Goal: Information Seeking & Learning: Check status

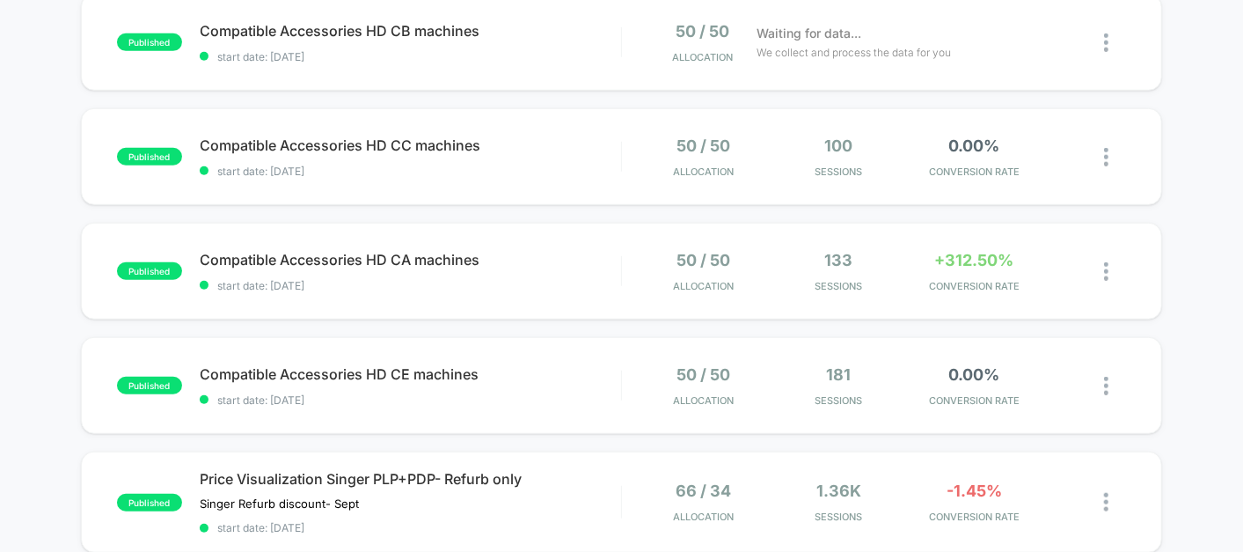
scroll to position [615, 0]
click at [553, 280] on span "start date: [DATE]" at bounding box center [410, 286] width 421 height 13
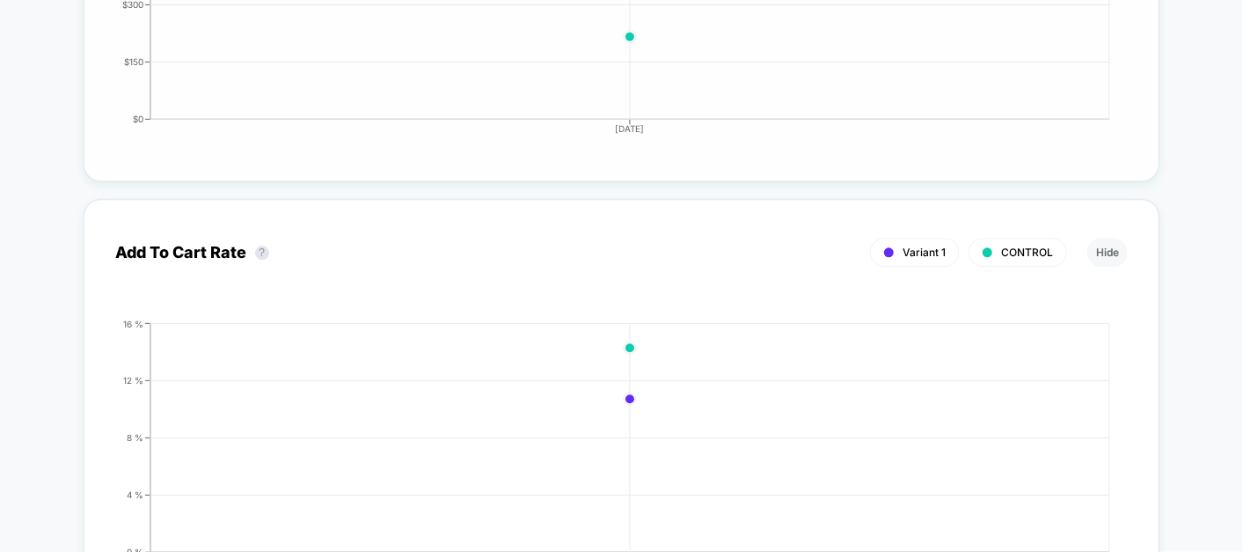
scroll to position [2113, 0]
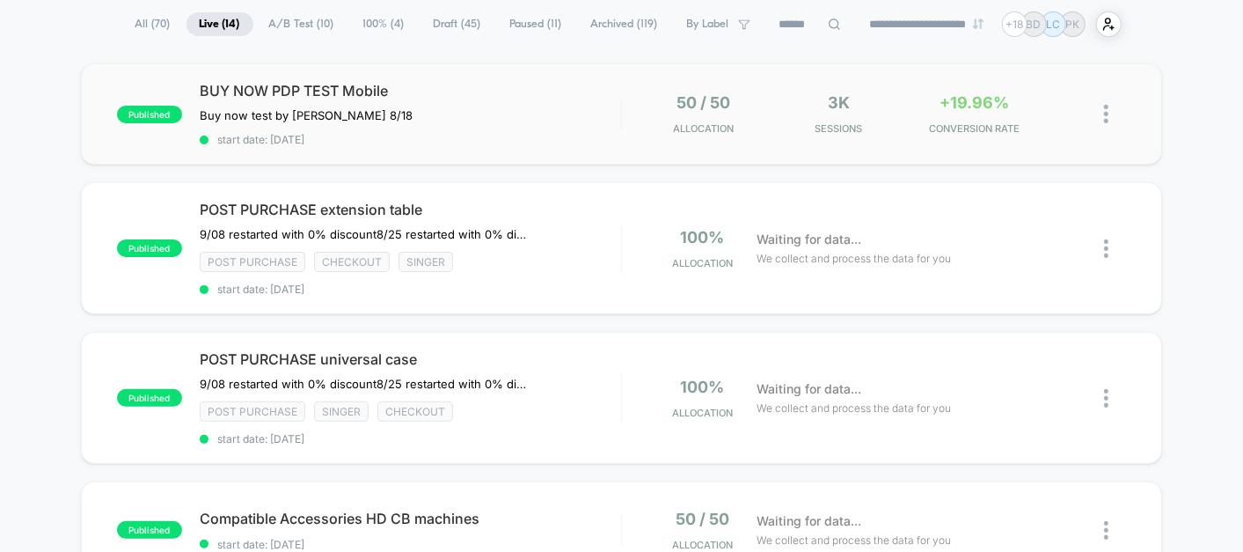
scroll to position [177, 0]
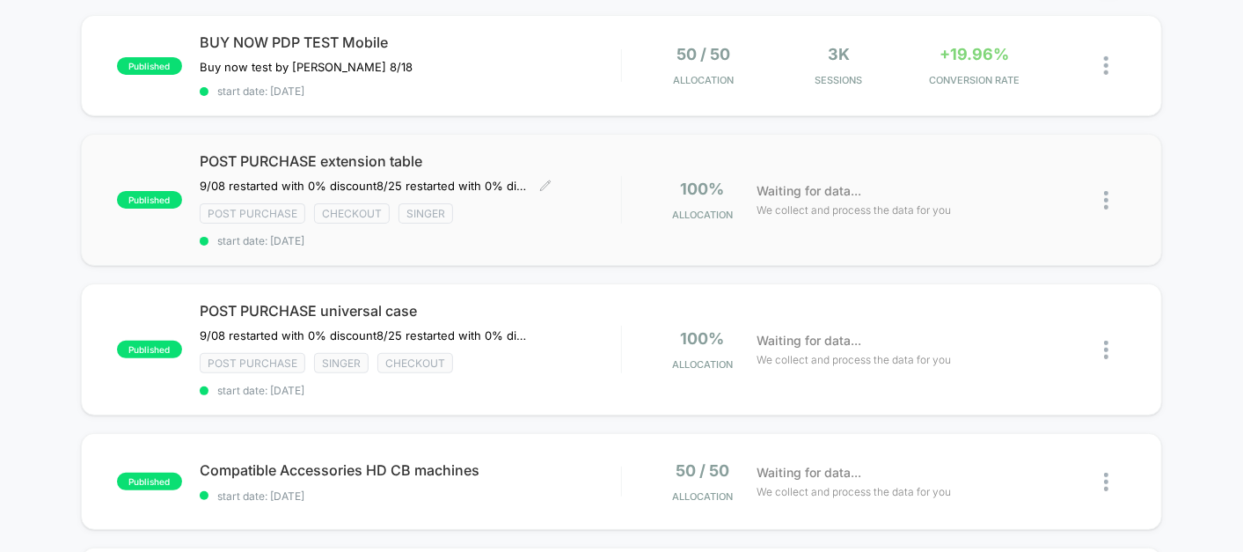
click at [585, 222] on div "POST PURCHASE extension table 9/08 restarted with 0% discount ﻿8/25 restarted w…" at bounding box center [410, 199] width 421 height 95
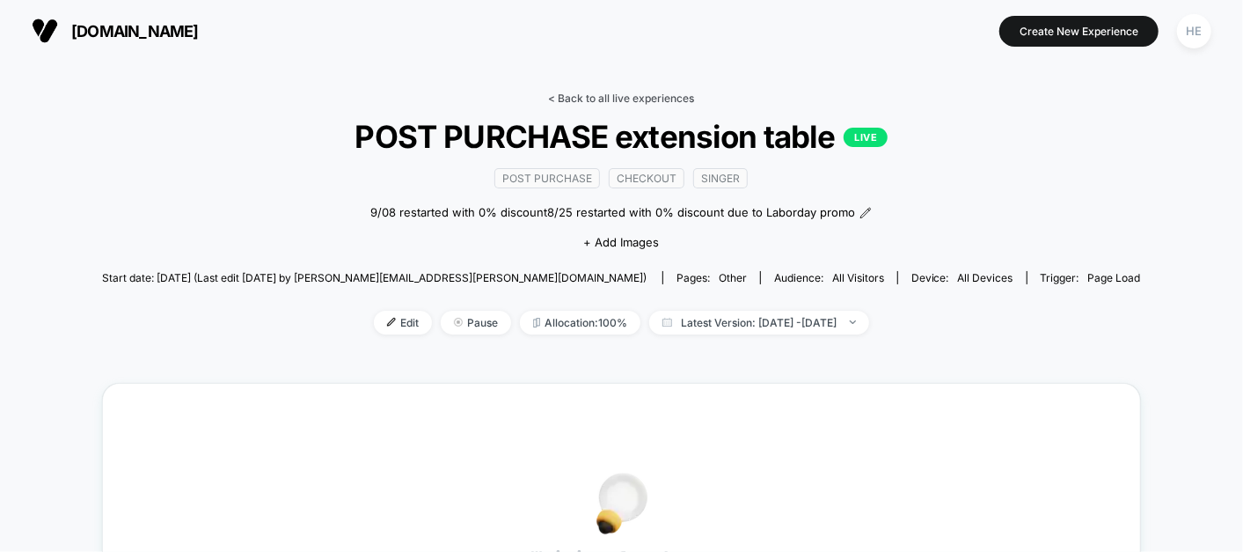
click at [622, 98] on link "< Back to all live experiences" at bounding box center [622, 98] width 146 height 13
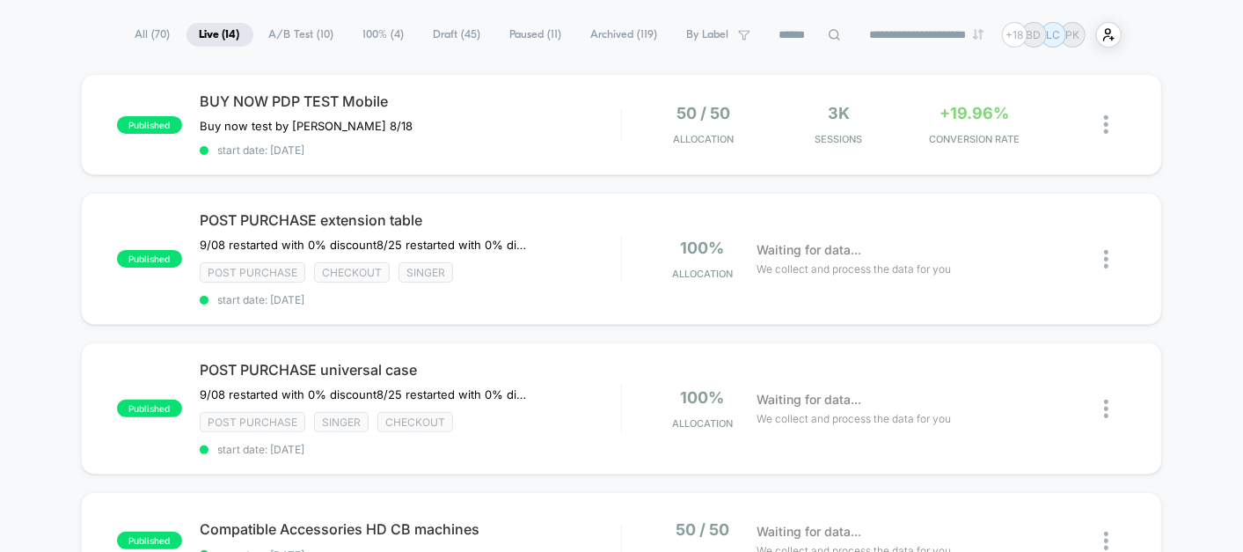
scroll to position [130, 0]
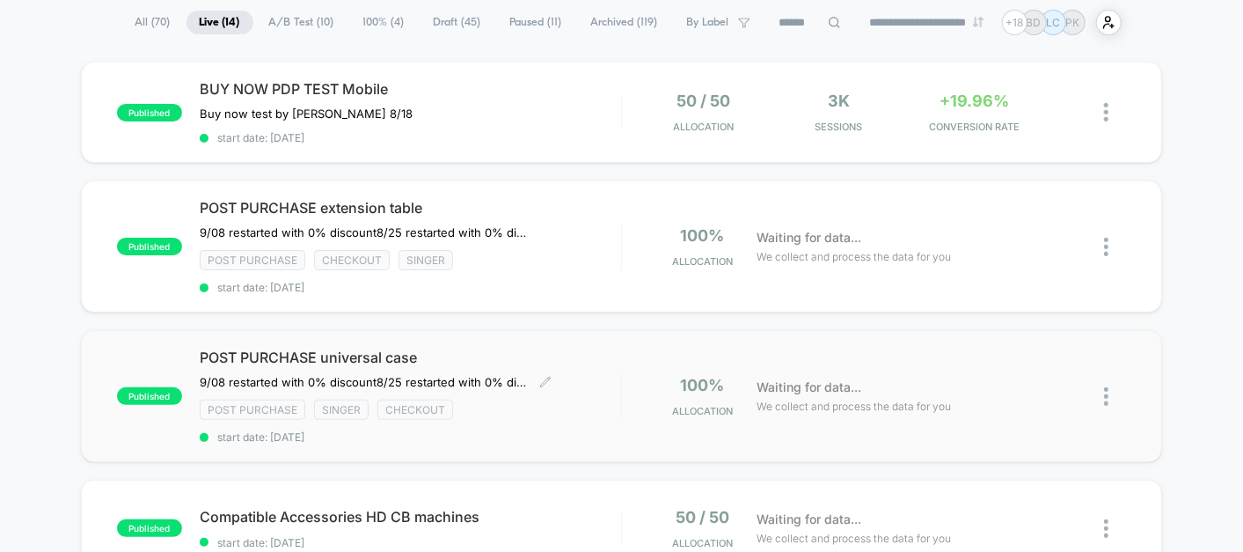
click at [600, 370] on div "POST PURCHASE universal case 9/08 restarted with 0% discount 8/25 restarted wit…" at bounding box center [410, 395] width 421 height 95
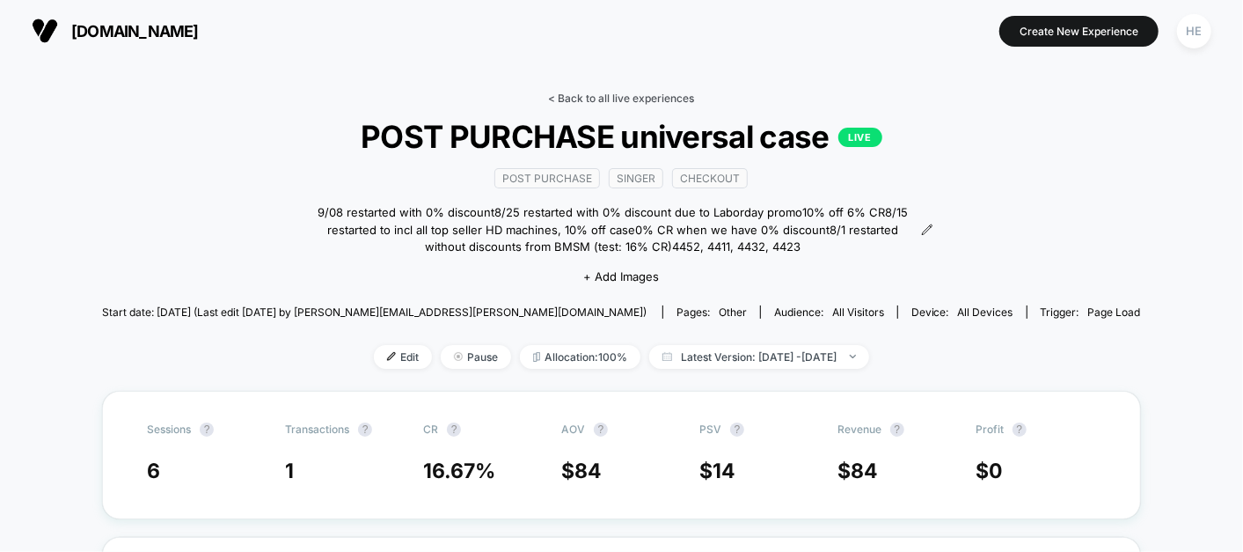
click at [582, 95] on link "< Back to all live experiences" at bounding box center [622, 98] width 146 height 13
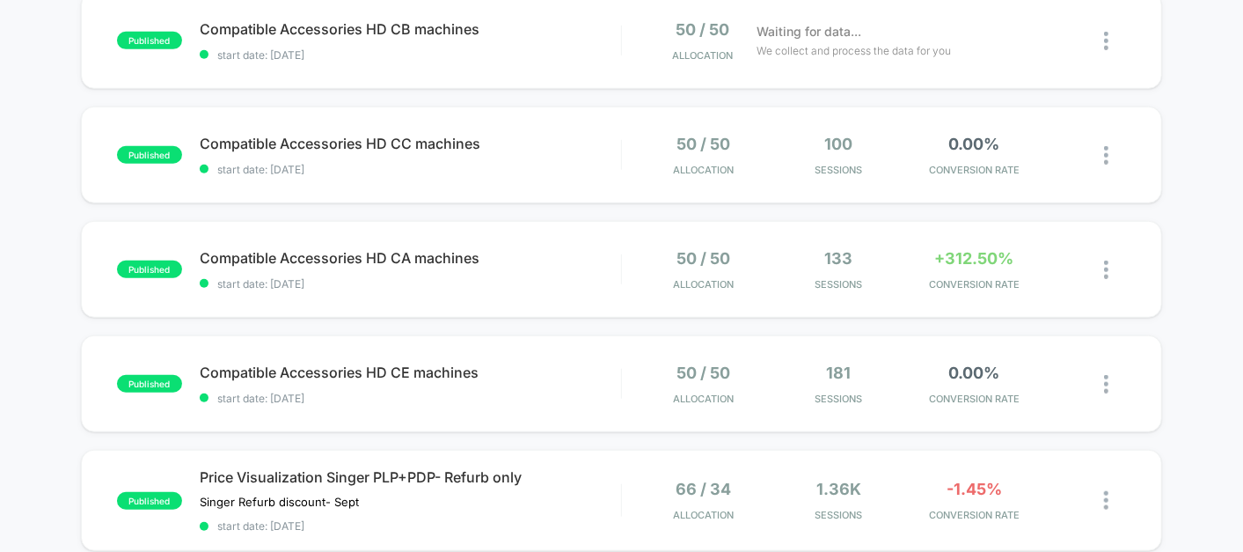
scroll to position [678, 0]
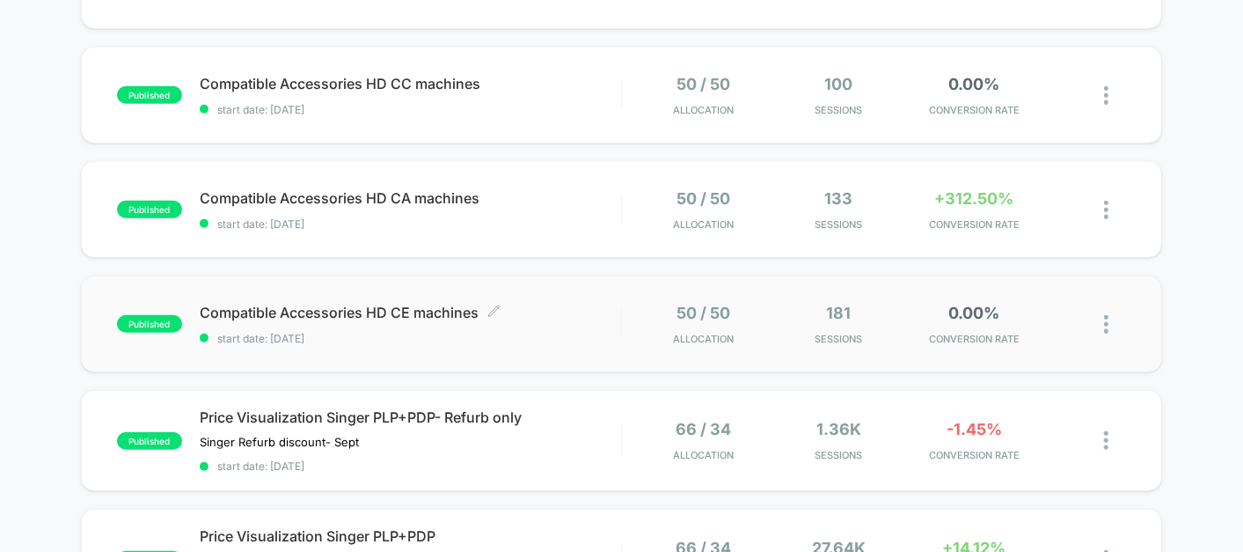
click at [556, 321] on div "Compatible Accessories HD CE machines Click to edit experience details Click to…" at bounding box center [410, 324] width 421 height 41
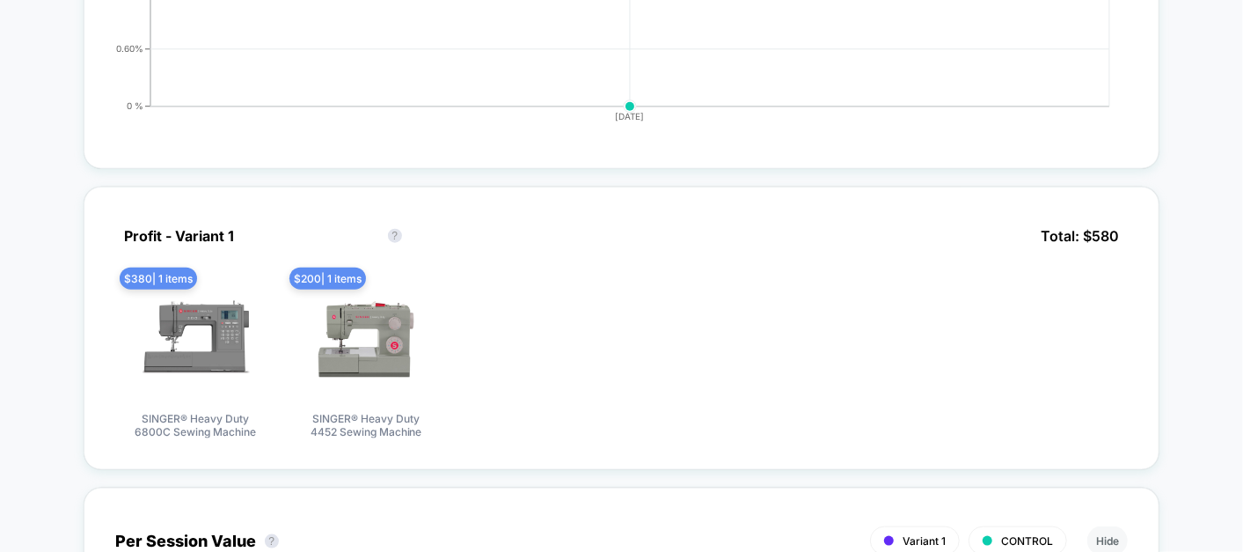
scroll to position [1288, 0]
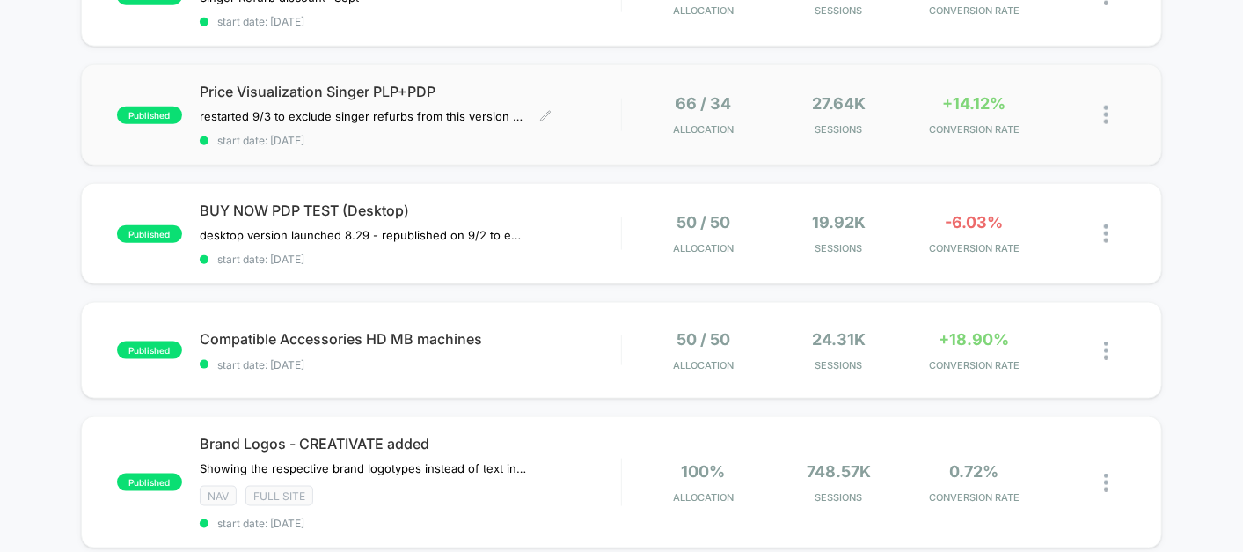
scroll to position [1124, 0]
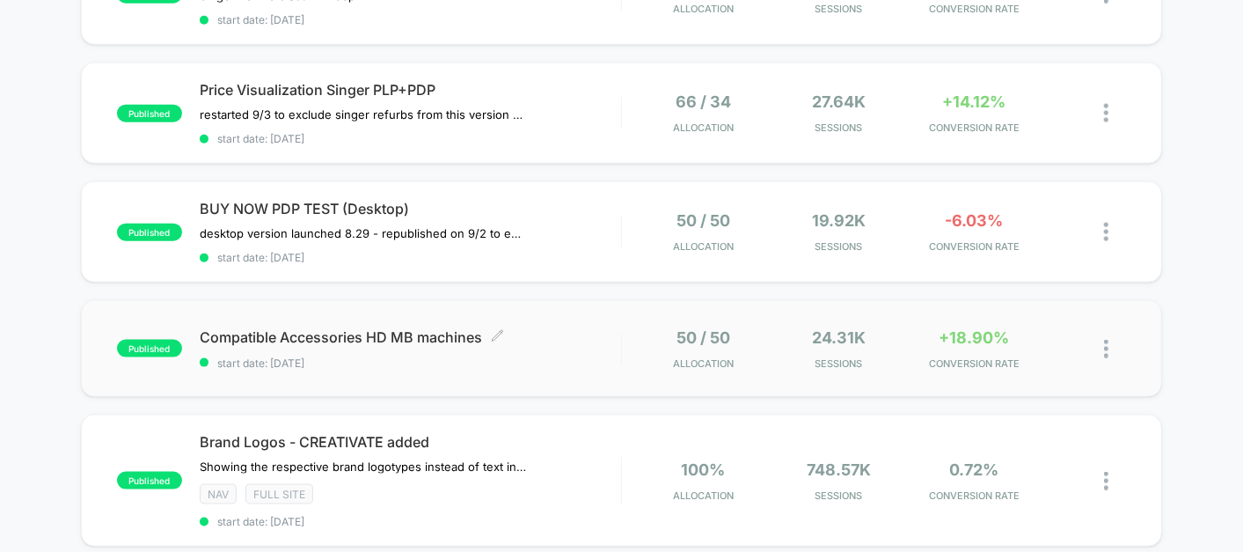
click at [568, 336] on div "Compatible Accessories HD MB machines Click to edit experience details Click to…" at bounding box center [410, 348] width 421 height 41
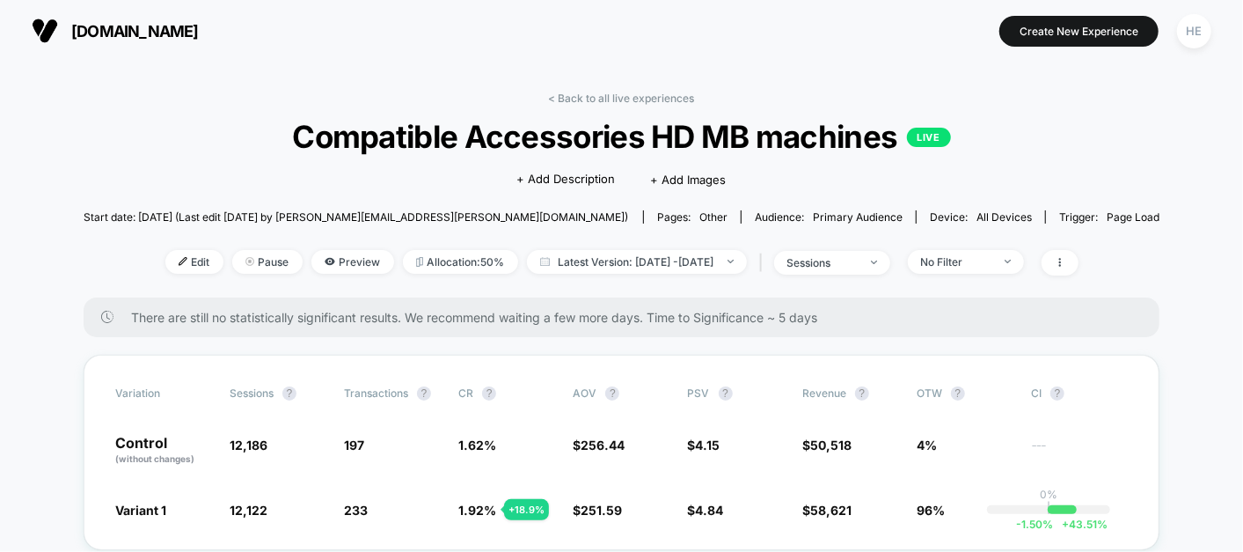
click at [589, 94] on link "< Back to all live experiences" at bounding box center [622, 98] width 146 height 13
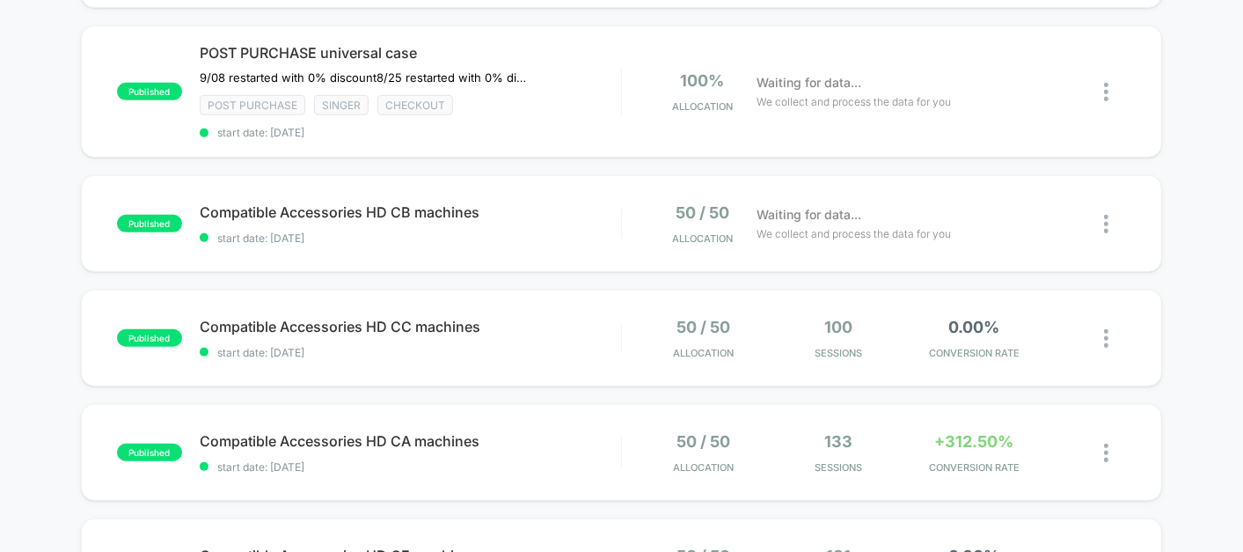
scroll to position [530, 0]
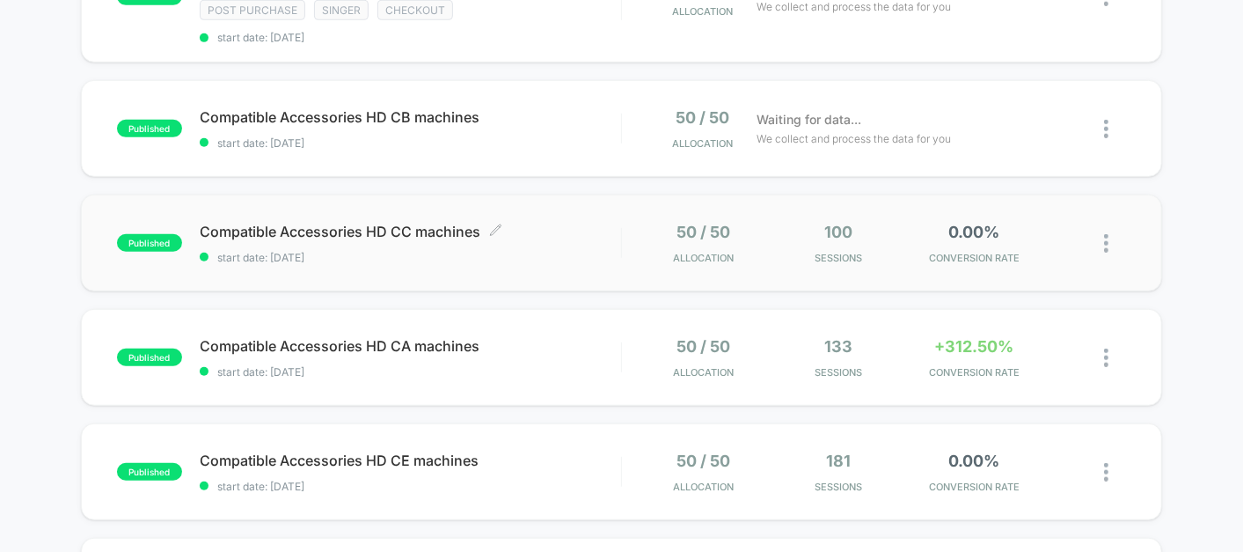
click at [540, 223] on span "Compatible Accessories HD CC machines Click to edit experience details" at bounding box center [410, 232] width 421 height 18
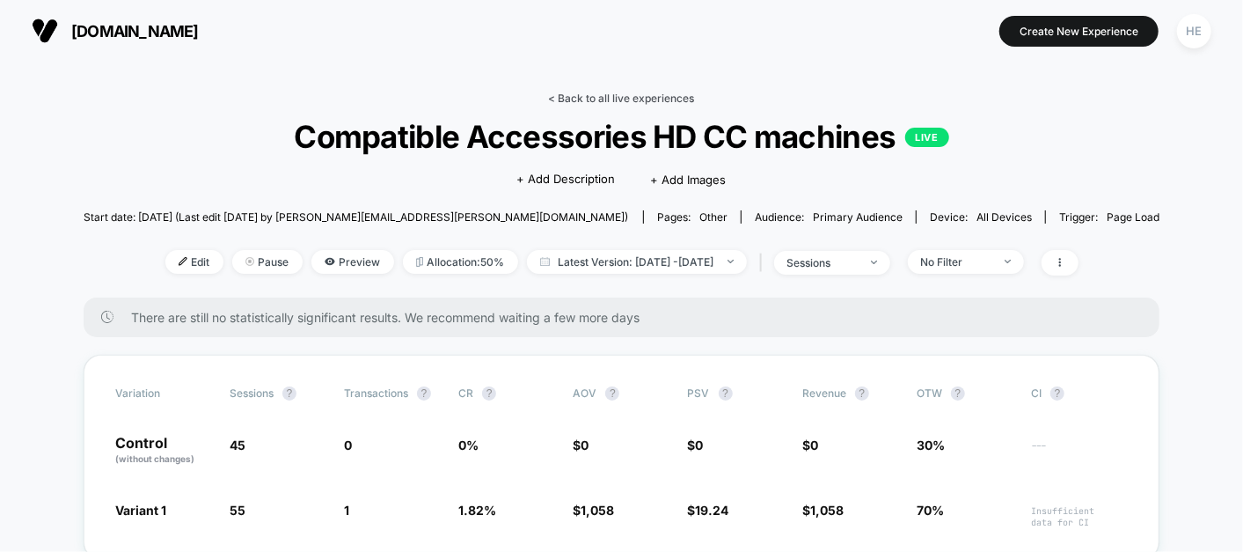
click at [626, 103] on link "< Back to all live experiences" at bounding box center [622, 98] width 146 height 13
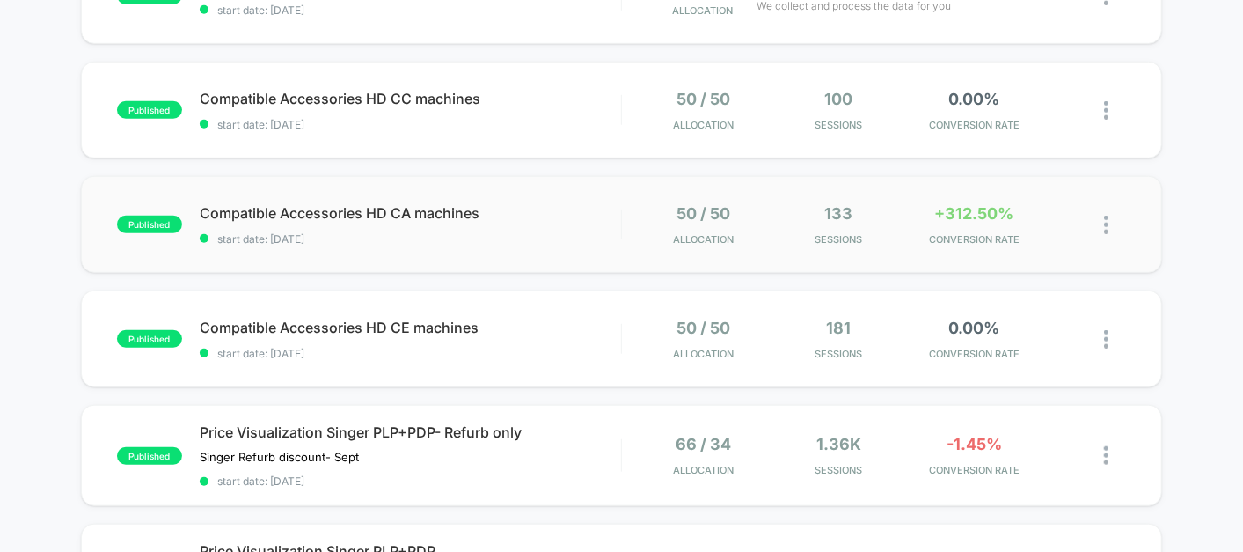
scroll to position [663, 0]
click at [553, 318] on span "Compatible Accessories HD CE machines Click to edit experience details" at bounding box center [410, 327] width 421 height 18
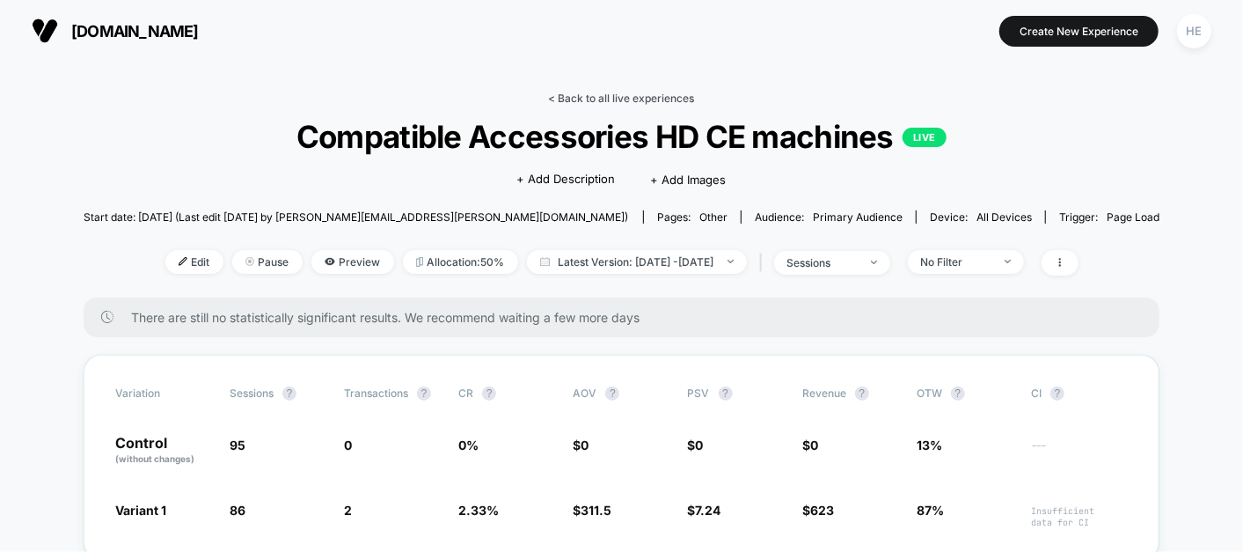
click at [599, 97] on link "< Back to all live experiences" at bounding box center [622, 98] width 146 height 13
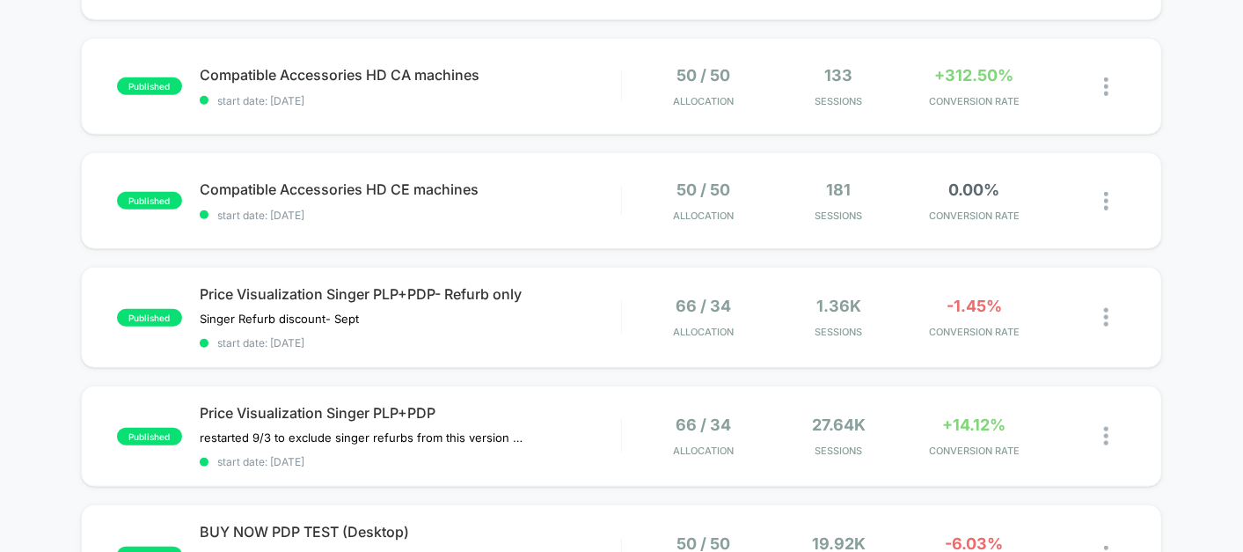
scroll to position [799, 0]
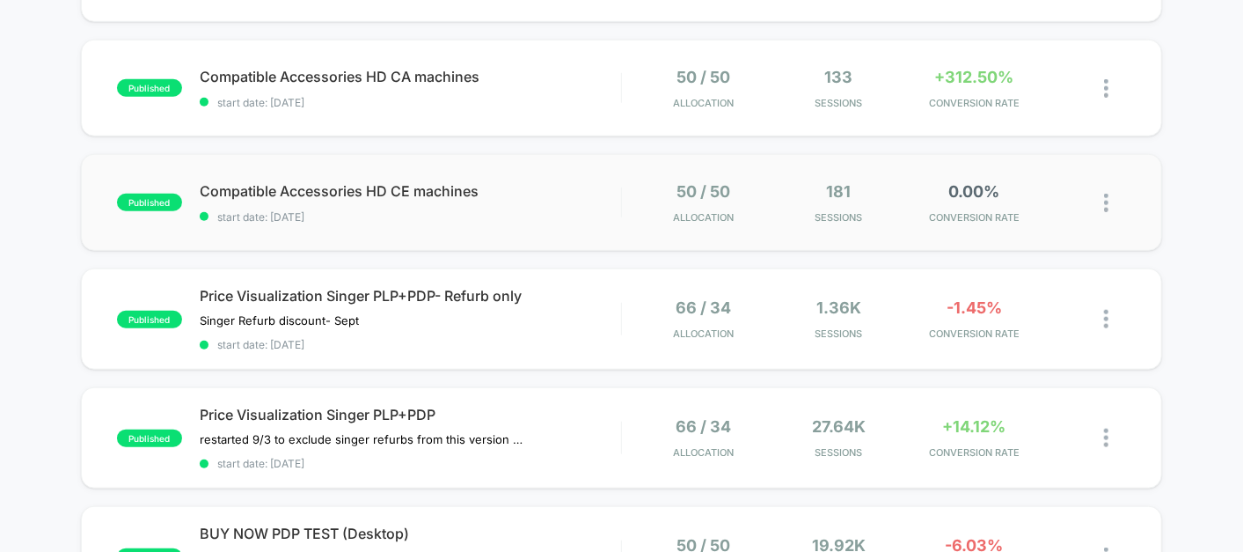
click at [533, 218] on div "published Compatible Accessories HD CE machines start date: [DATE] 50 / 50 Allo…" at bounding box center [621, 202] width 1081 height 97
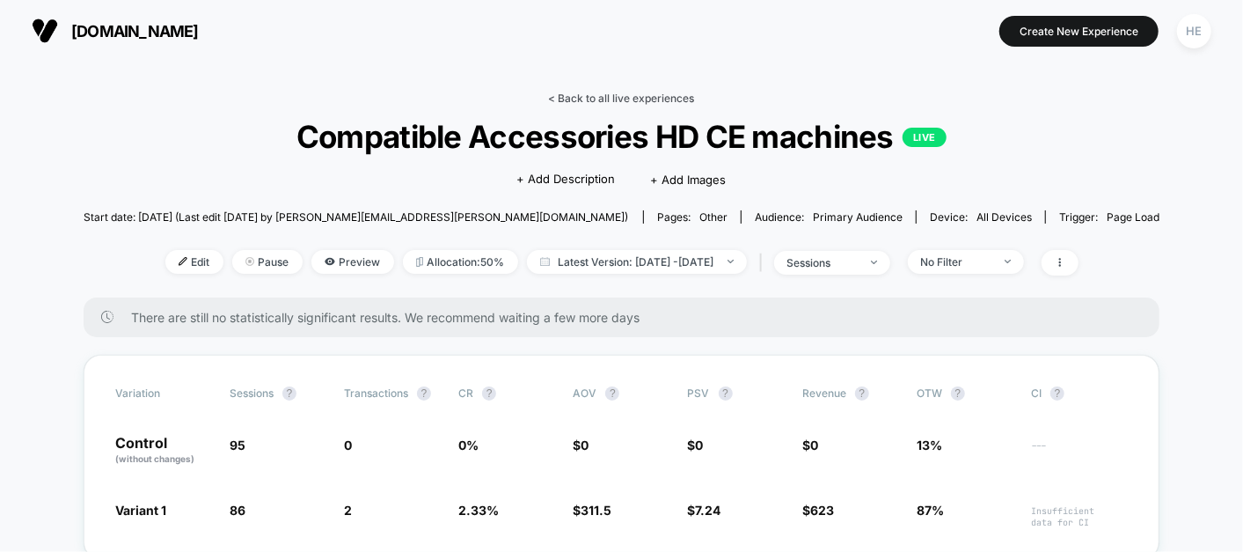
click at [619, 92] on link "< Back to all live experiences" at bounding box center [622, 98] width 146 height 13
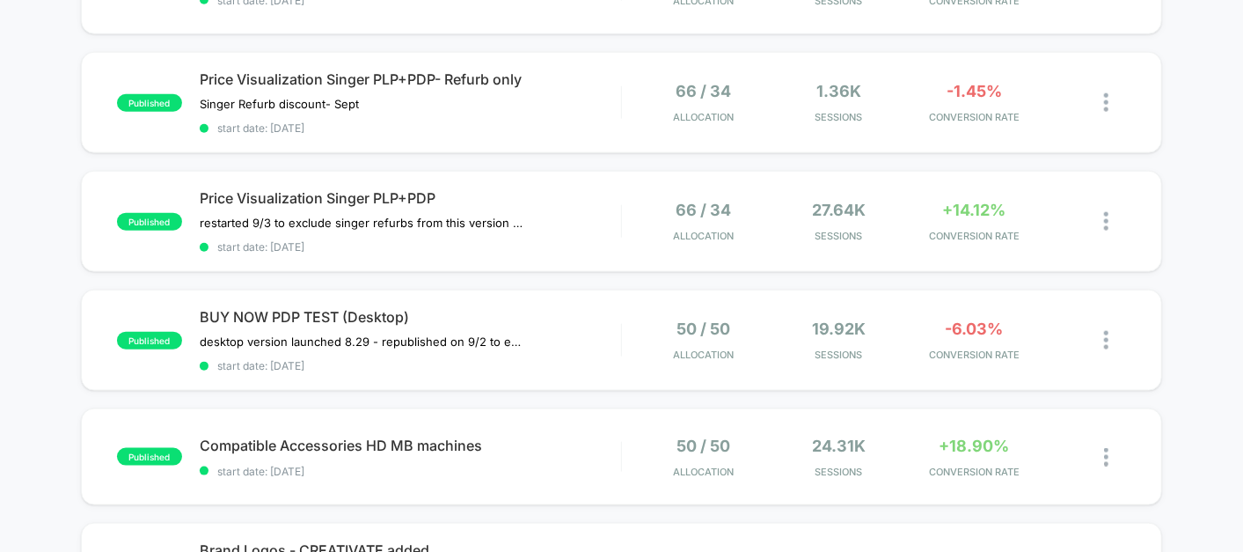
scroll to position [1043, 0]
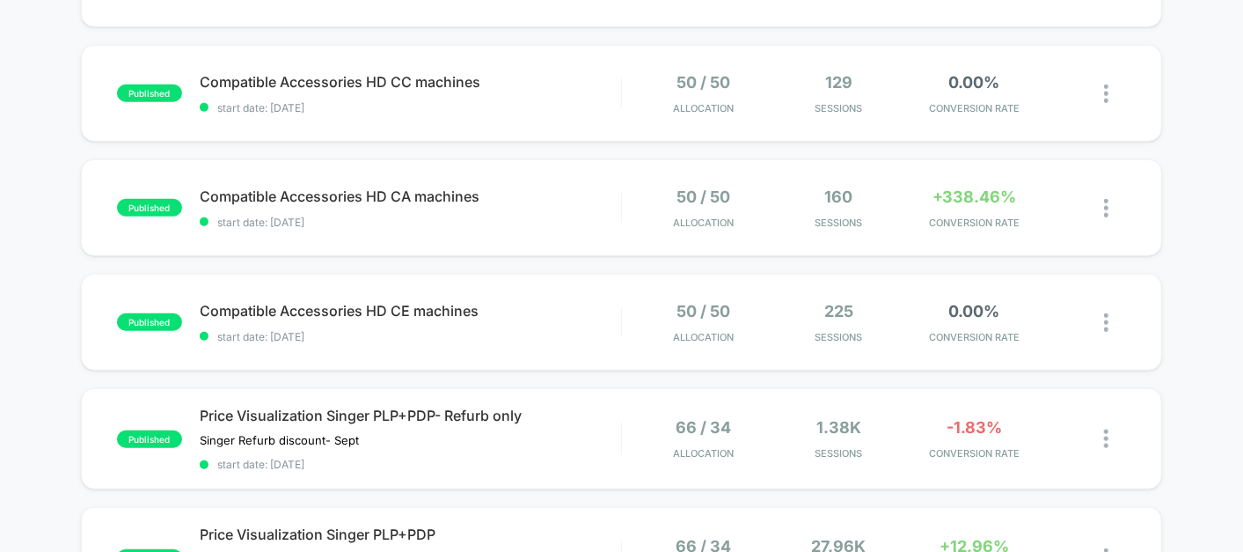
scroll to position [669, 0]
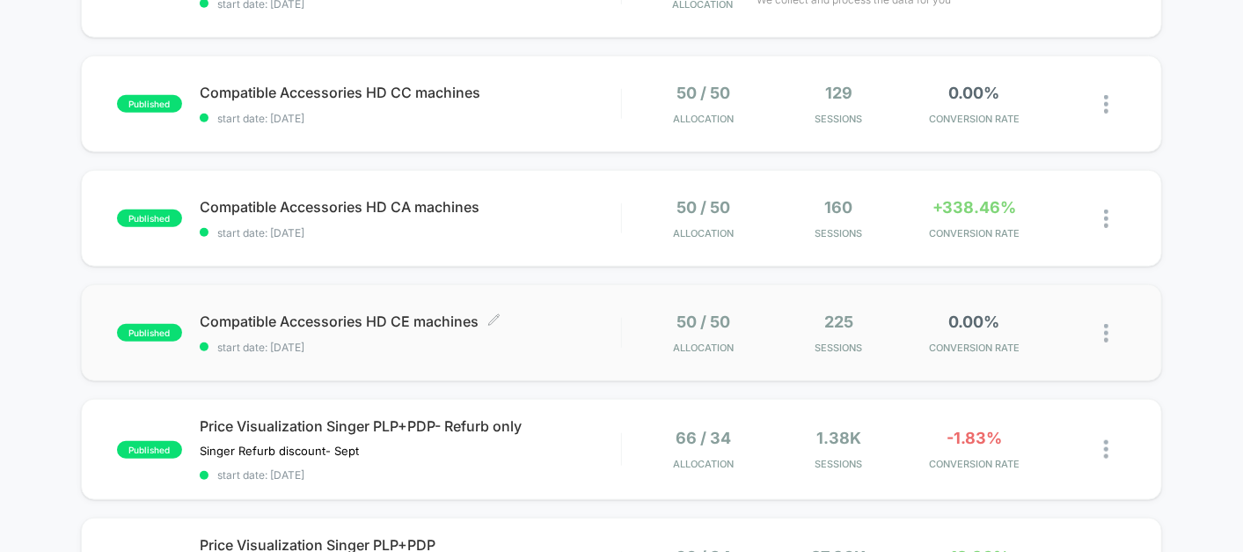
click at [572, 325] on div "Compatible Accessories HD CE machines Click to edit experience details Click to…" at bounding box center [410, 332] width 421 height 41
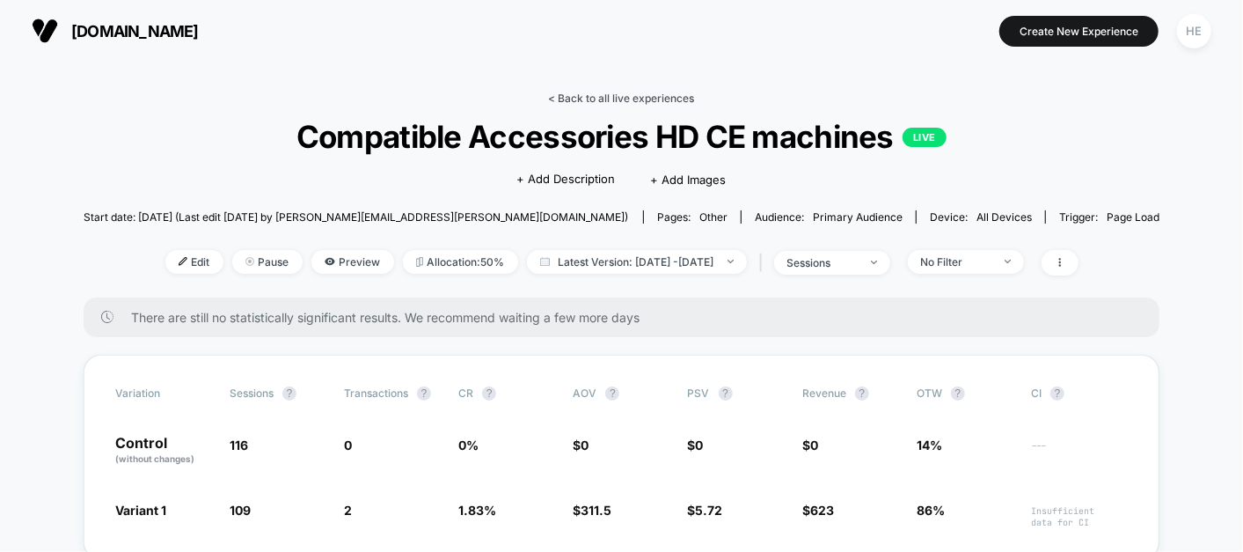
click at [600, 100] on link "< Back to all live experiences" at bounding box center [622, 98] width 146 height 13
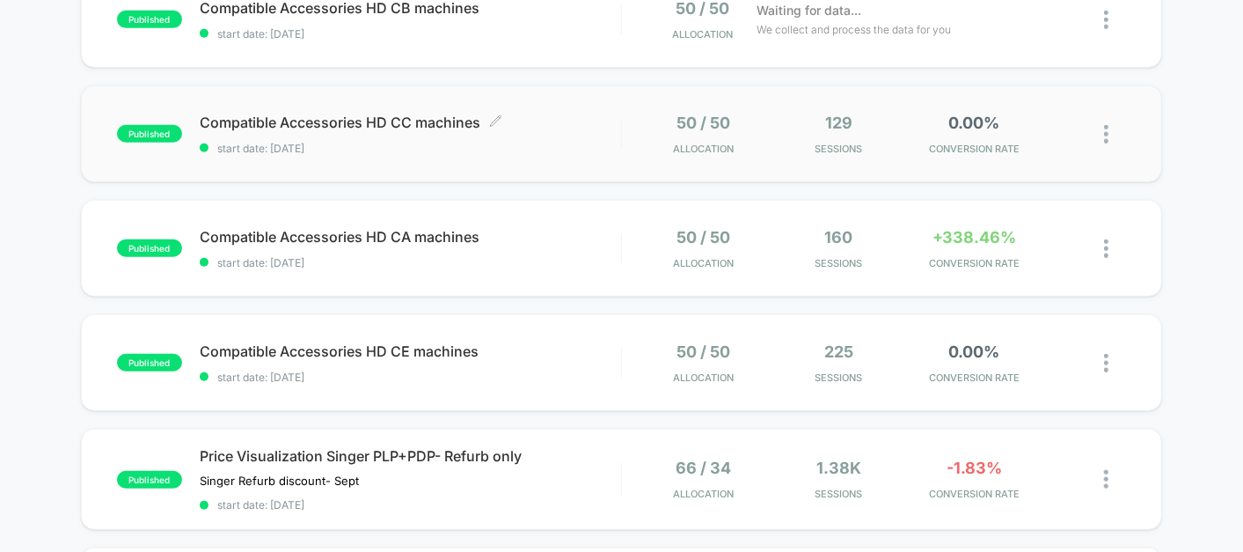
scroll to position [641, 0]
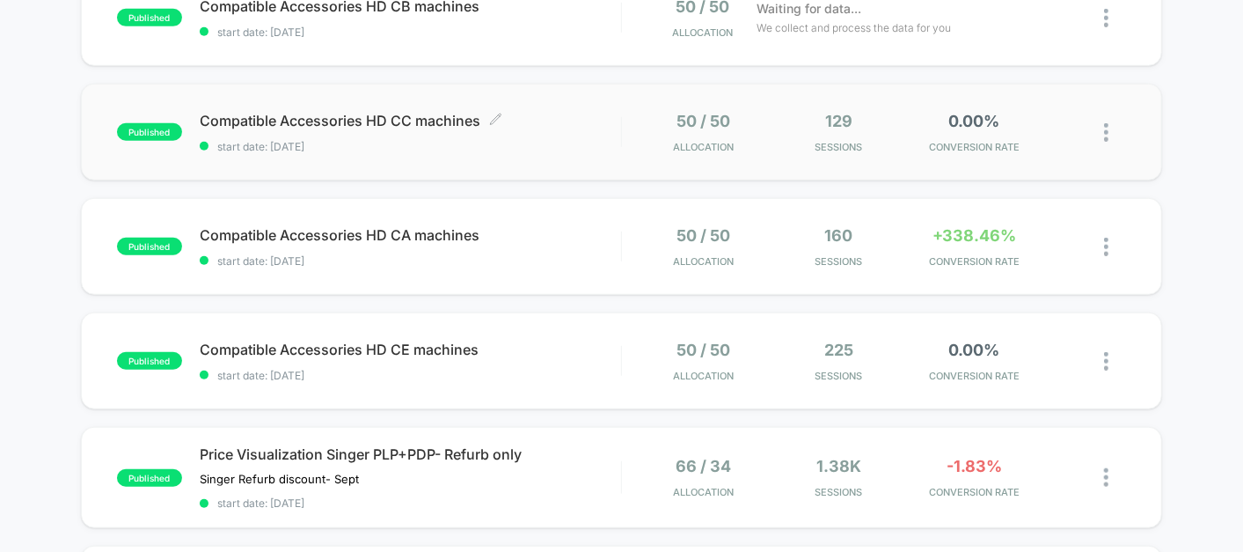
click at [550, 122] on div "Compatible Accessories HD CC machines Click to edit experience details Click to…" at bounding box center [410, 132] width 421 height 41
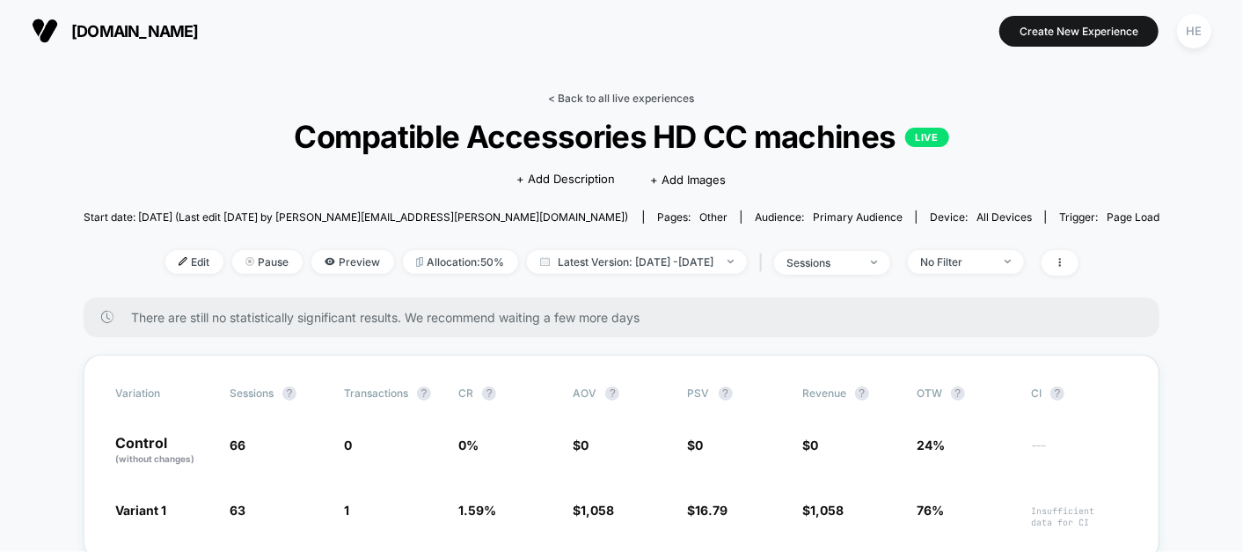
click at [598, 99] on link "< Back to all live experiences" at bounding box center [622, 98] width 146 height 13
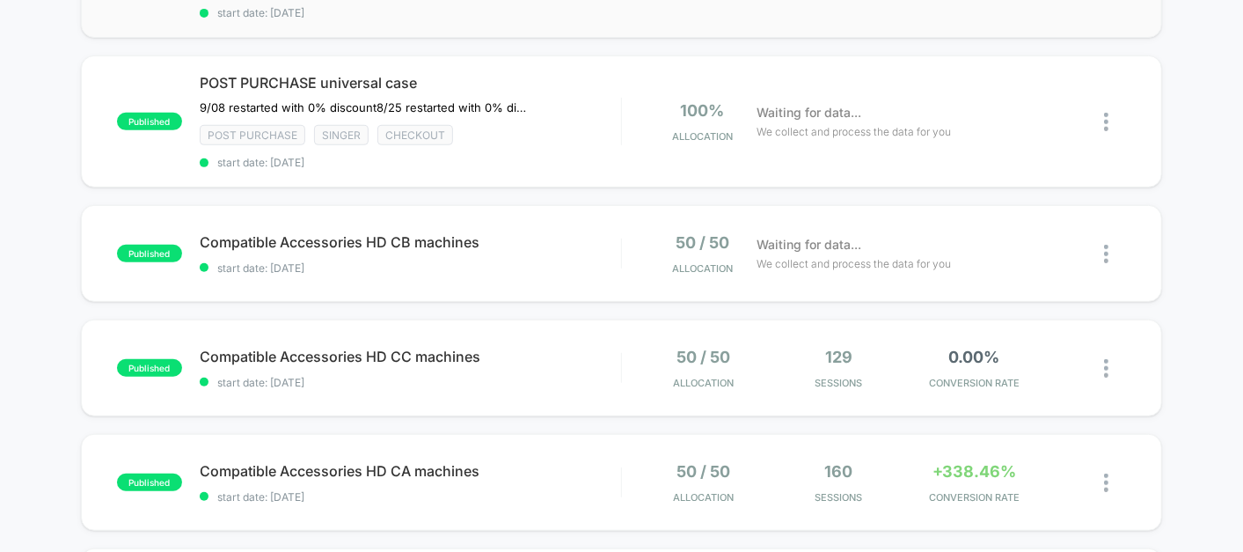
scroll to position [412, 0]
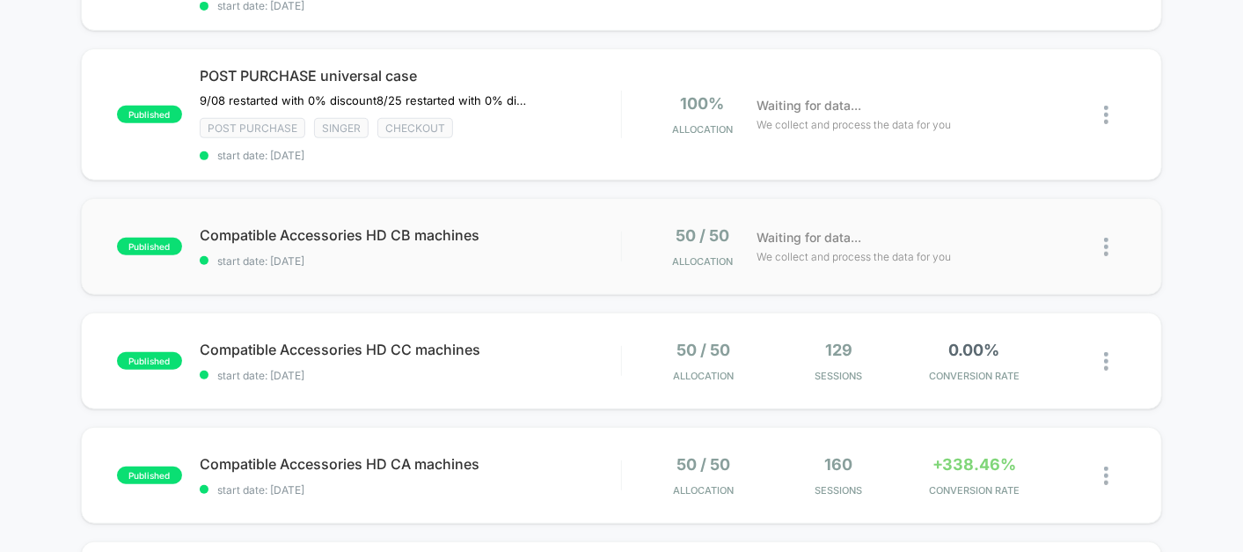
click at [546, 213] on div "published Compatible Accessories HD CB machines start date: 2025-09-08 50 / 50 …" at bounding box center [621, 246] width 1081 height 97
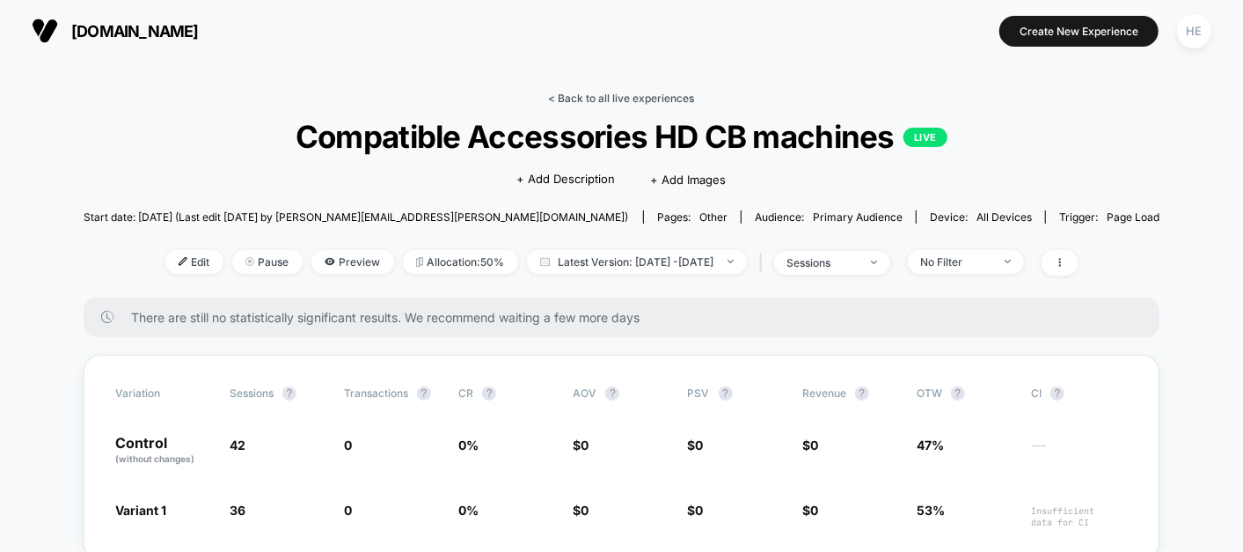
click at [633, 97] on link "< Back to all live experiences" at bounding box center [622, 98] width 146 height 13
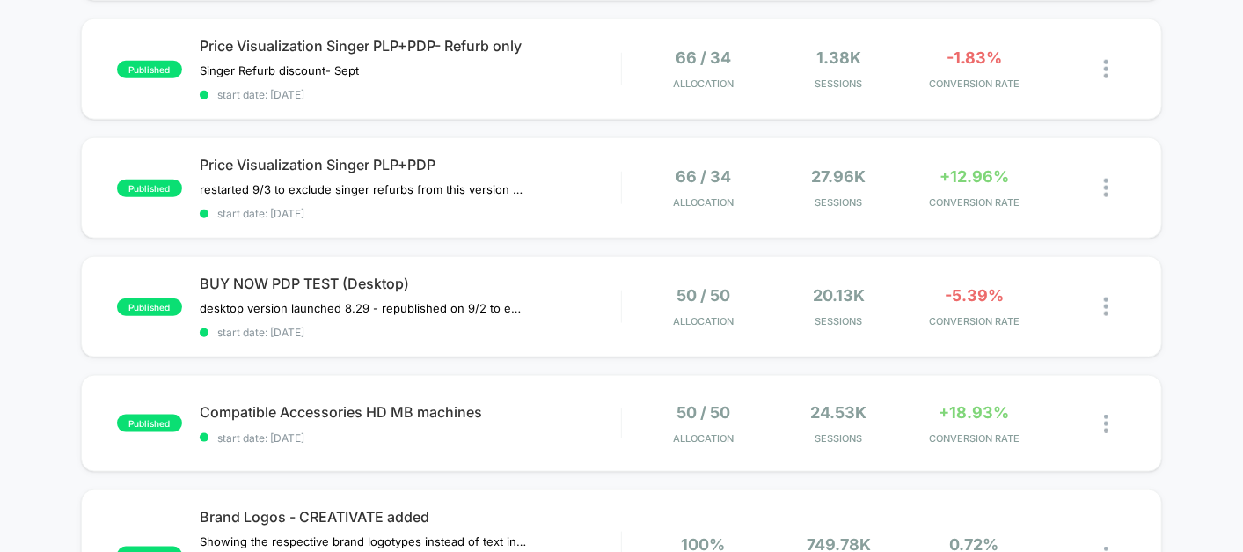
scroll to position [1051, 0]
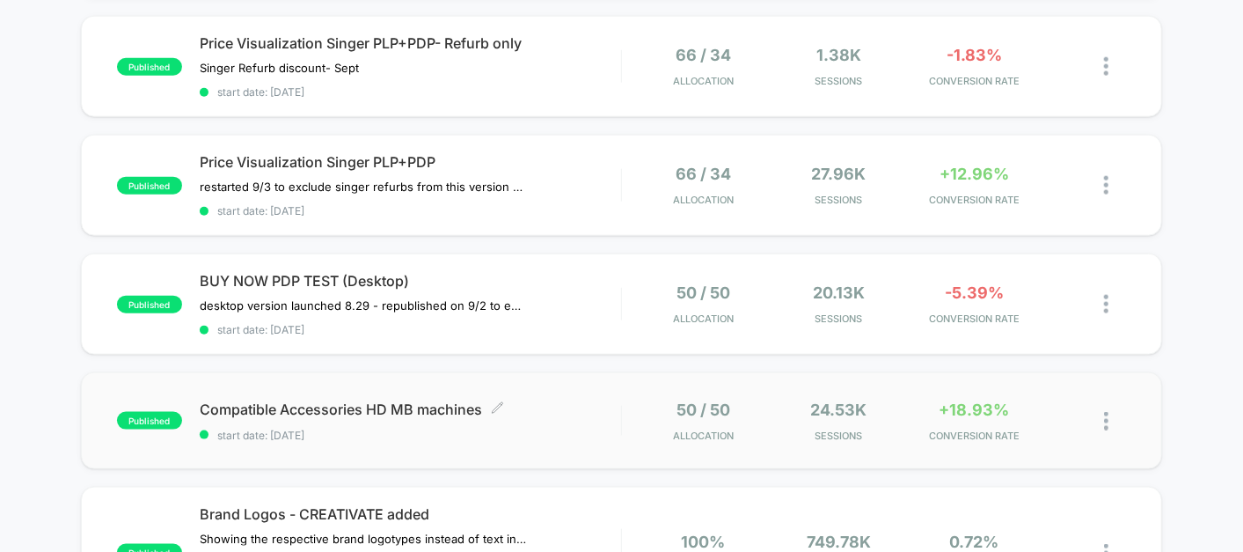
click at [570, 400] on span "Compatible Accessories HD MB machines Click to edit experience details" at bounding box center [410, 409] width 421 height 18
